Goal: Task Accomplishment & Management: Use online tool/utility

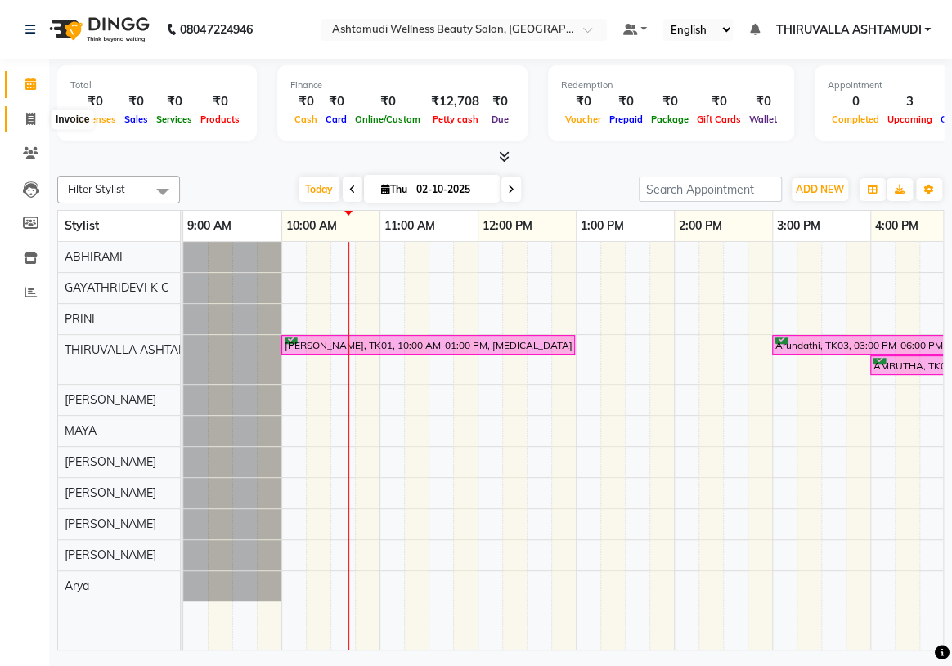
click at [32, 120] on icon at bounding box center [30, 119] width 9 height 12
select select "service"
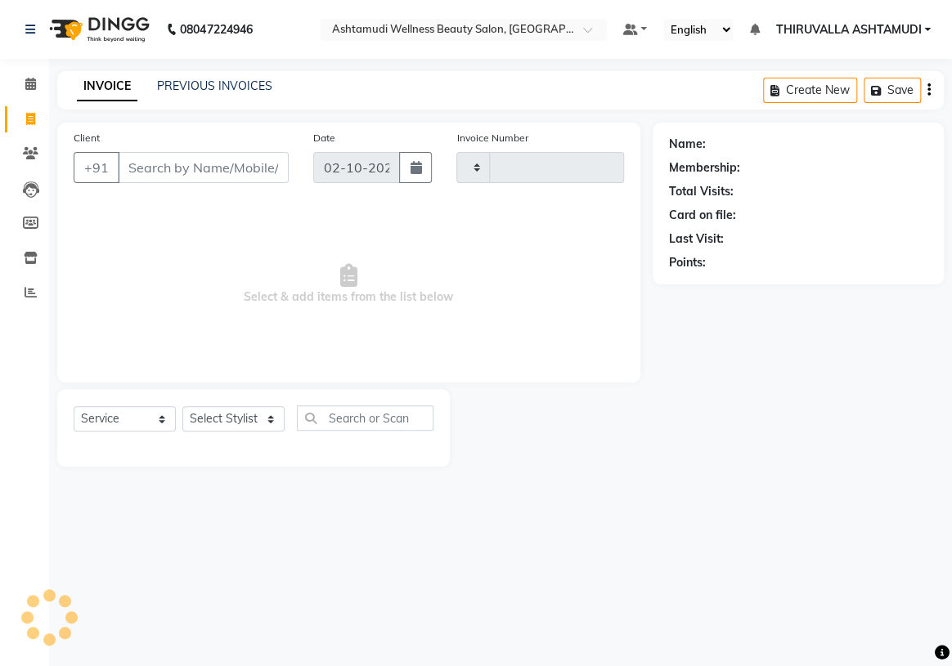
type input "1816"
select select "4634"
click at [189, 155] on input "Client" at bounding box center [203, 167] width 171 height 31
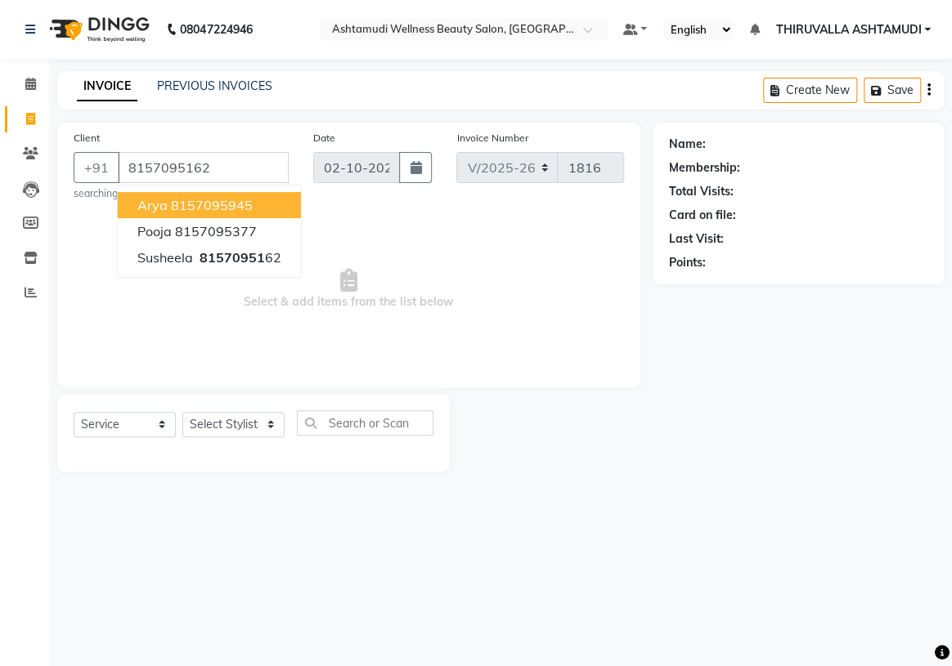
type input "8157095162"
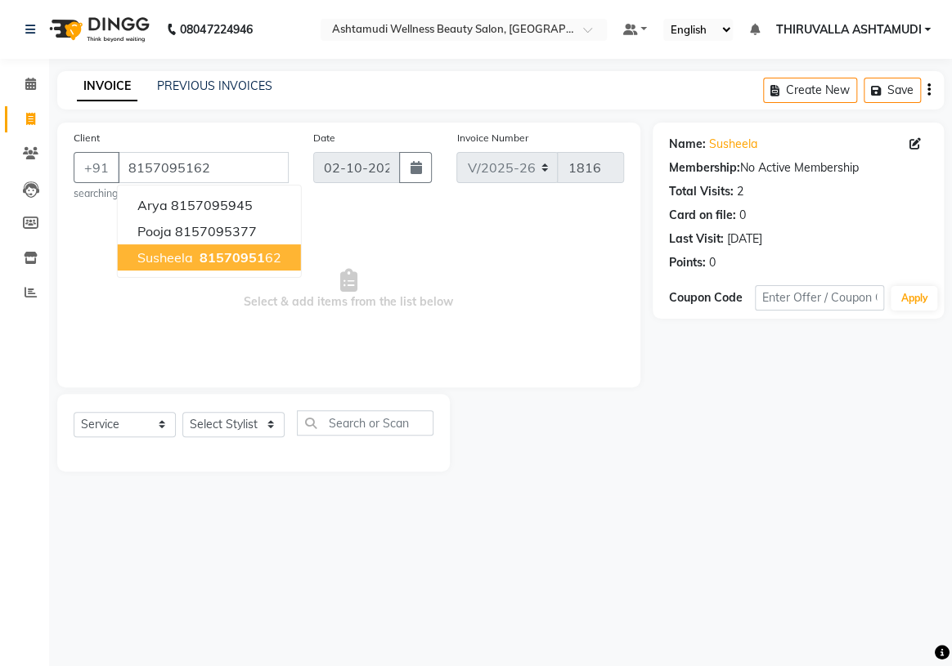
click at [256, 258] on span "81570951" at bounding box center [232, 257] width 65 height 16
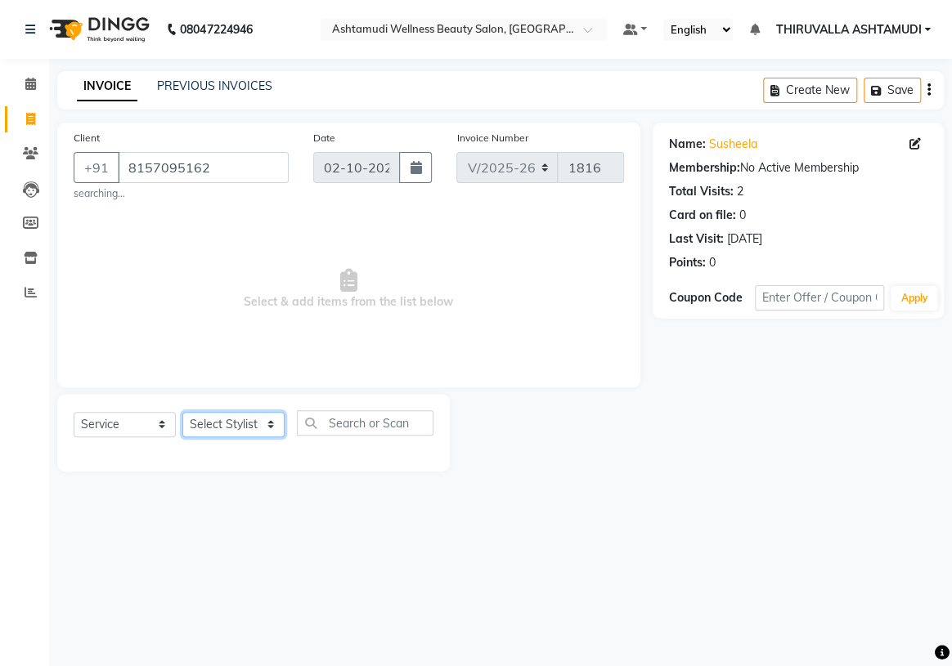
click at [268, 427] on select "Select Stylist ABHIRAMI [PERSON_NAME] [PERSON_NAME] [PERSON_NAME] [PERSON_NAME]…" at bounding box center [233, 424] width 102 height 25
select select "29016"
click at [182, 412] on select "Select Stylist ABHIRAMI [PERSON_NAME] [PERSON_NAME] [PERSON_NAME] [PERSON_NAME]…" at bounding box center [233, 424] width 102 height 25
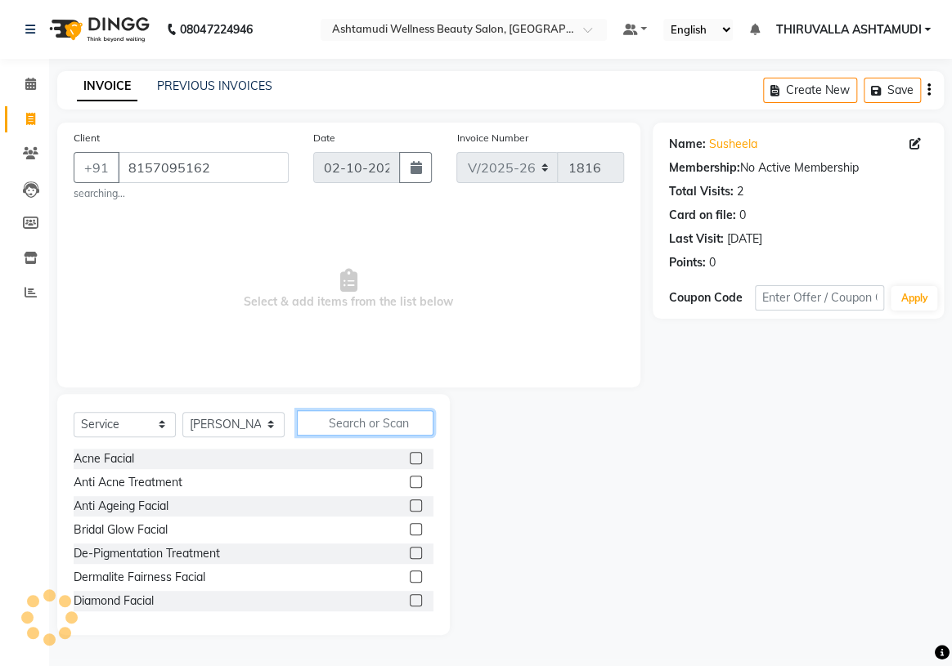
click at [357, 433] on input "text" at bounding box center [365, 422] width 137 height 25
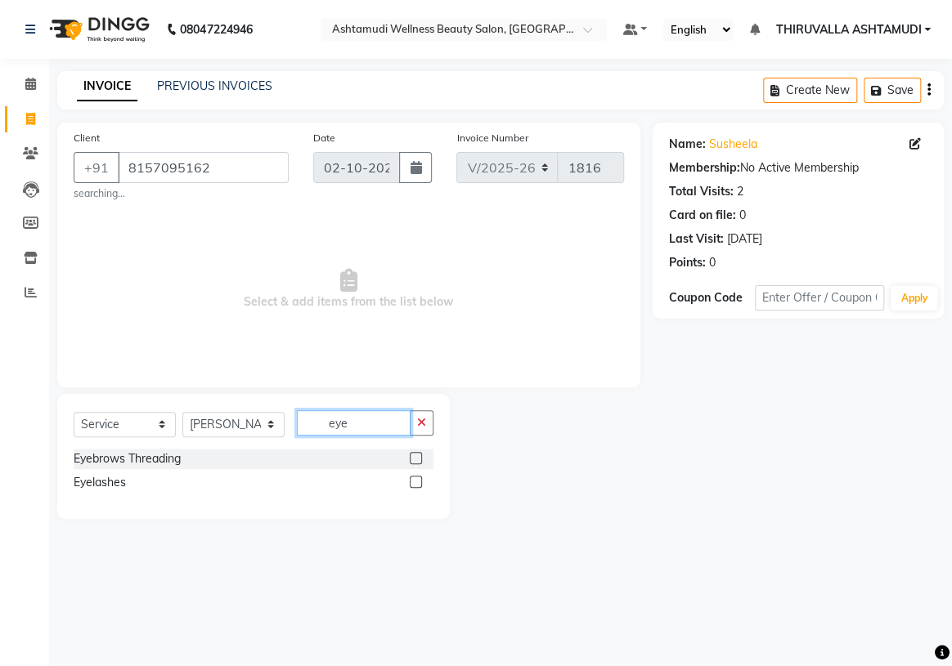
type input "eye"
click at [415, 458] on label at bounding box center [416, 458] width 12 height 12
click at [415, 458] on input "checkbox" at bounding box center [415, 459] width 11 height 11
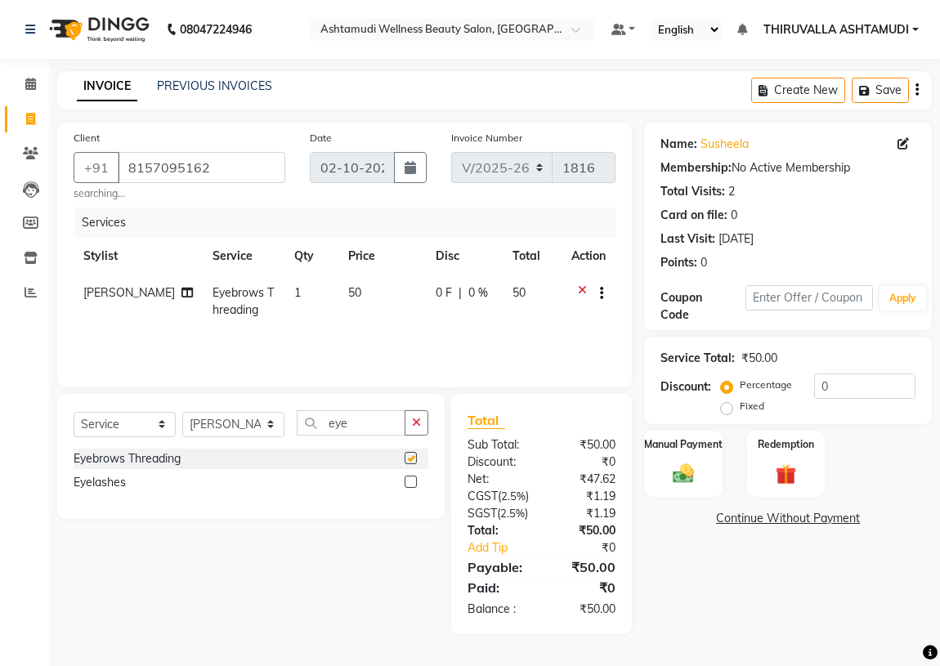
checkbox input "false"
click at [699, 469] on img at bounding box center [683, 473] width 35 height 25
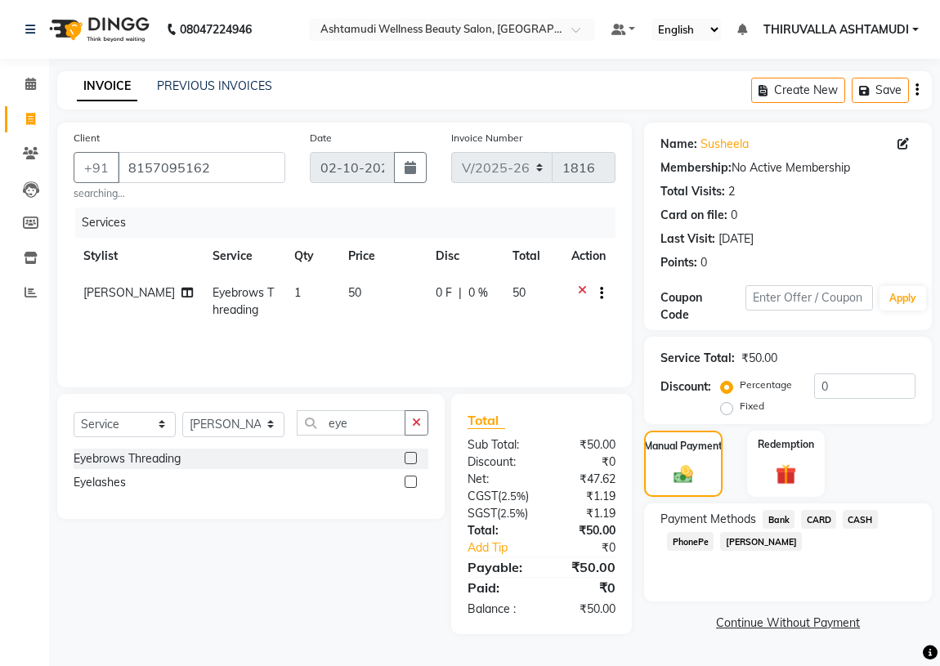
click at [688, 545] on span "PhonePe" at bounding box center [690, 541] width 47 height 19
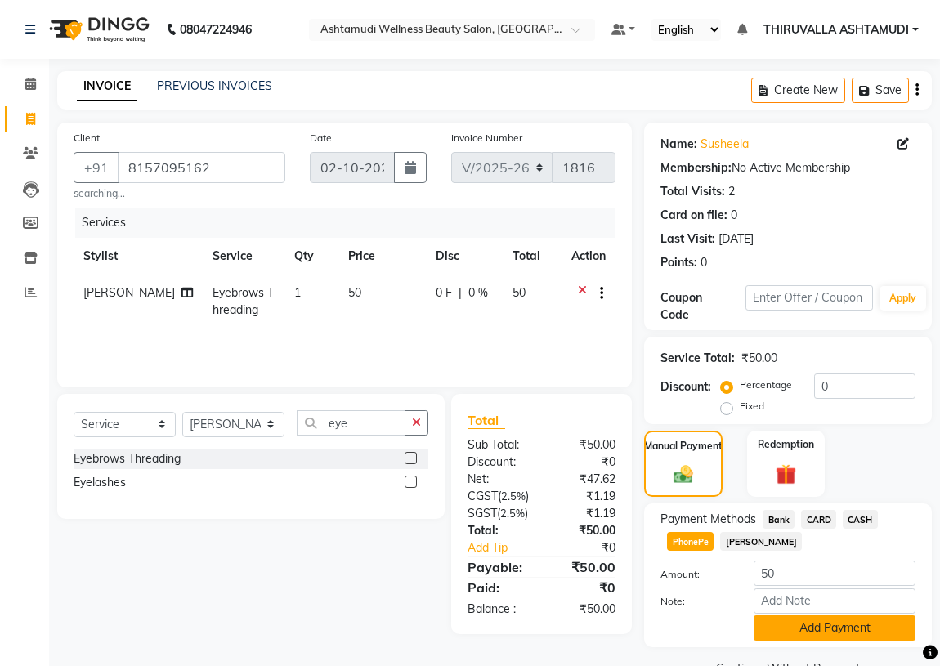
click at [805, 630] on button "Add Payment" at bounding box center [835, 628] width 162 height 25
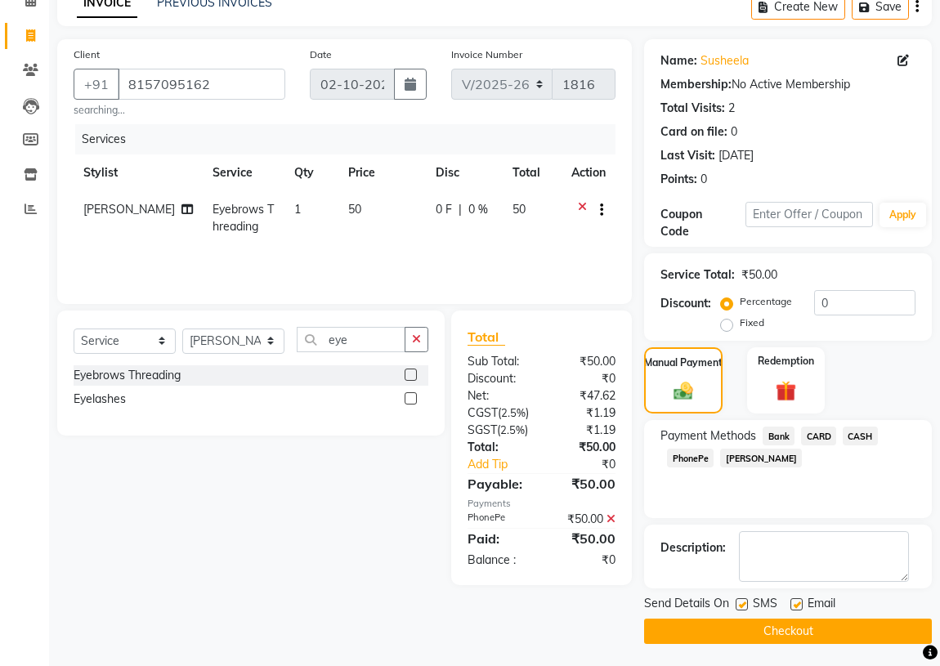
scroll to position [84, 0]
click at [810, 630] on button "Checkout" at bounding box center [788, 630] width 288 height 25
